Goal: Task Accomplishment & Management: Complete application form

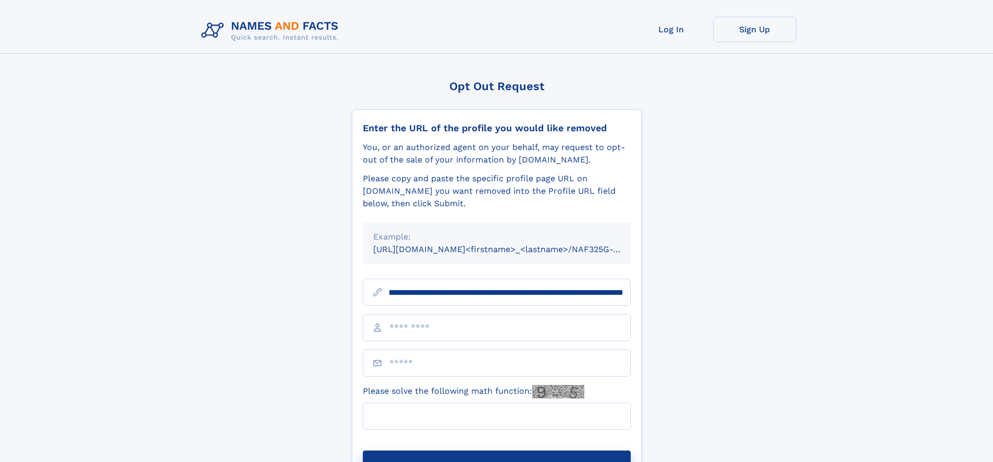
scroll to position [0, 131]
type input "**********"
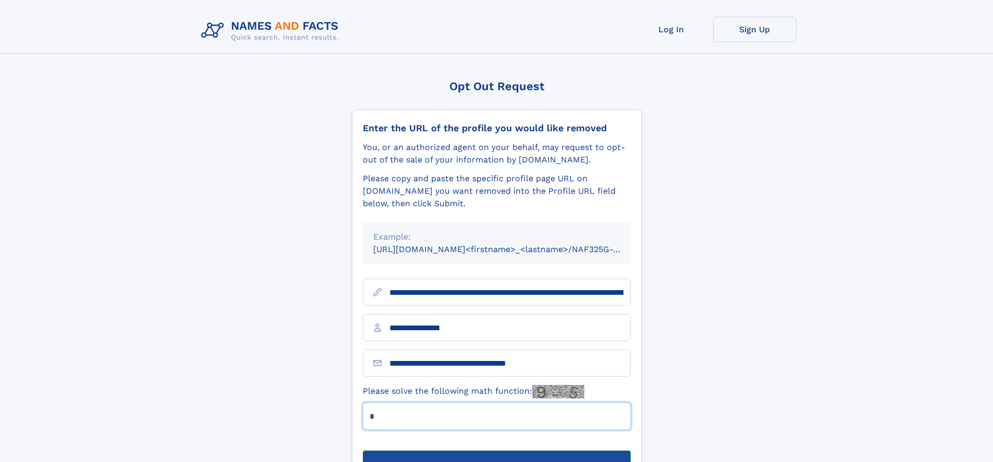
type input "*"
click at [496, 451] on button "Submit Opt Out Request" at bounding box center [497, 467] width 268 height 33
